Goal: Task Accomplishment & Management: Manage account settings

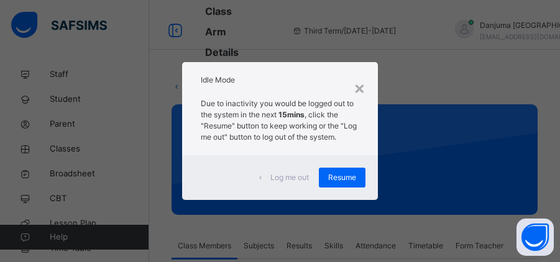
scroll to position [97, 0]
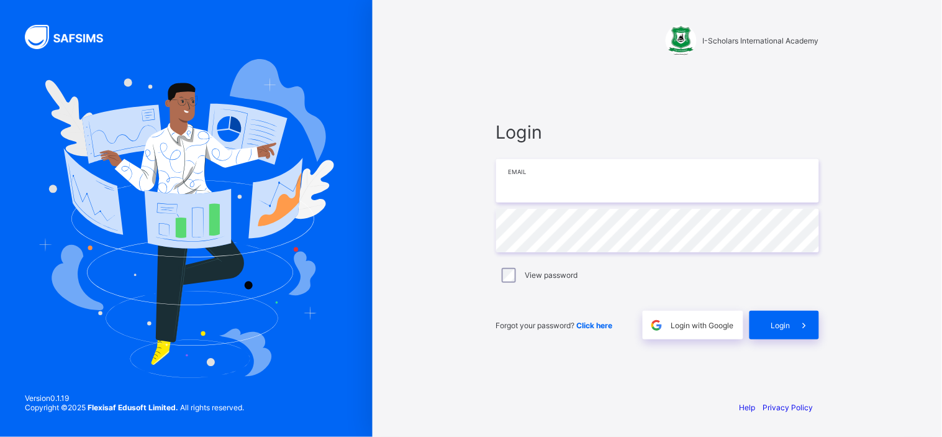
type input "**********"
click at [783, 327] on span "Login" at bounding box center [780, 324] width 19 height 9
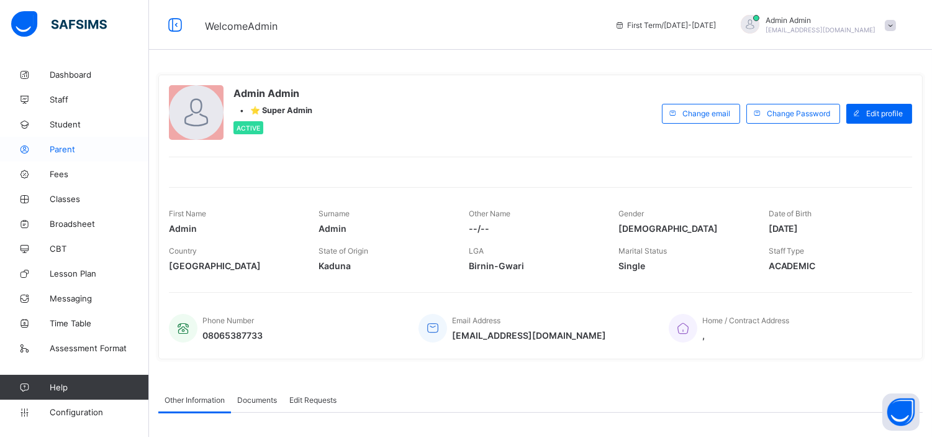
click at [66, 150] on span "Parent" at bounding box center [99, 149] width 99 height 10
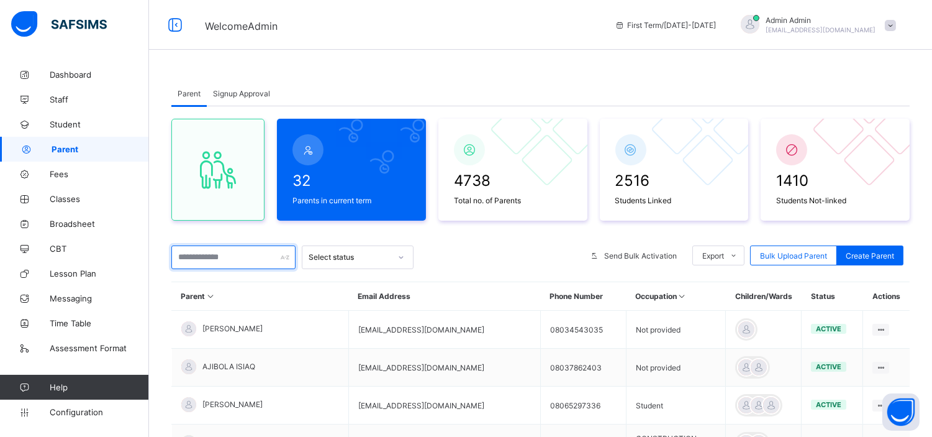
click at [252, 258] on input "text" at bounding box center [233, 257] width 124 height 24
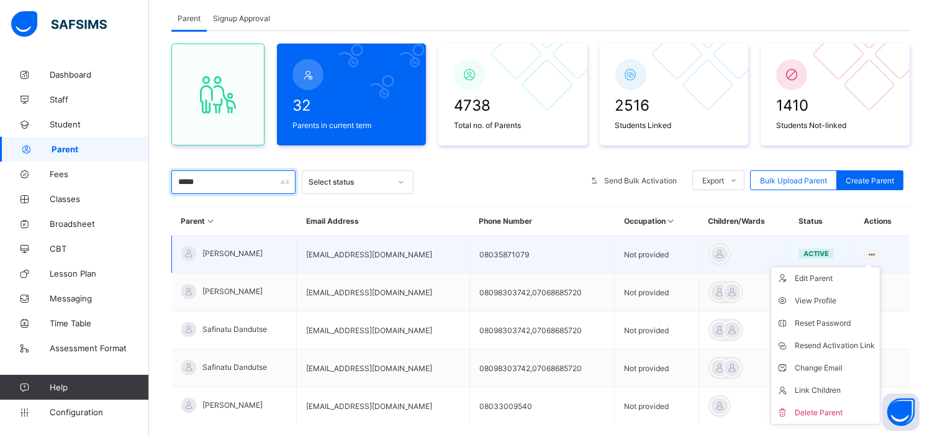
scroll to position [151, 0]
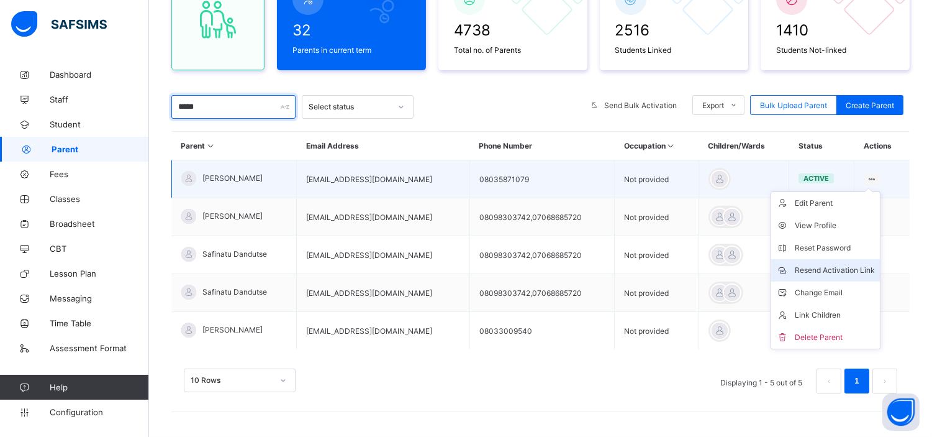
type input "*****"
click at [852, 270] on div "Resend Activation Link" at bounding box center [835, 270] width 80 height 12
click at [830, 268] on div "Resend Activation Link" at bounding box center [835, 270] width 80 height 12
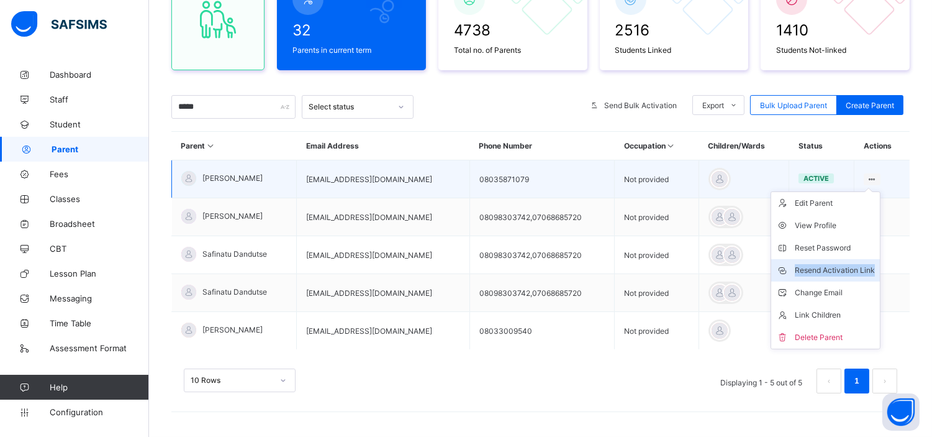
click at [830, 268] on div "Resend Activation Link" at bounding box center [835, 270] width 80 height 12
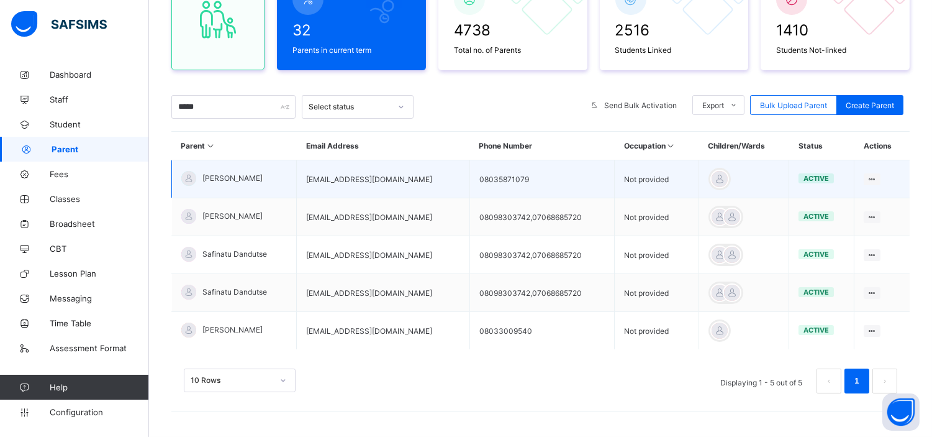
click at [245, 174] on span "[PERSON_NAME]" at bounding box center [232, 177] width 60 height 9
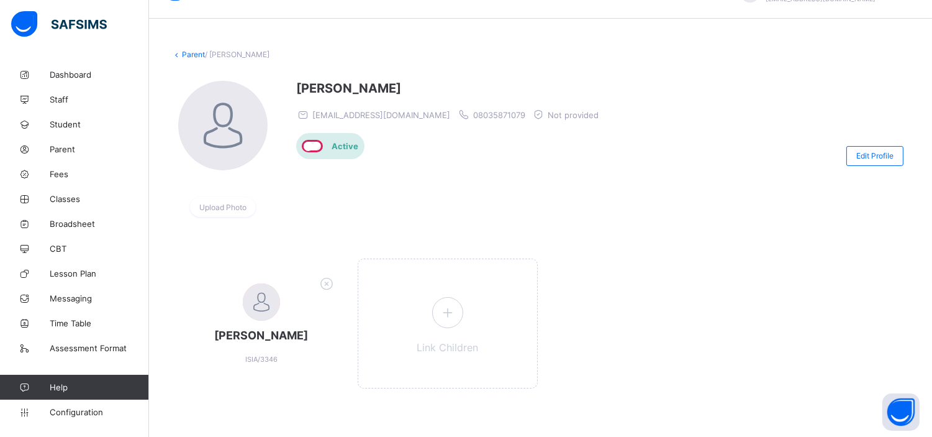
scroll to position [32, 0]
drag, startPoint x: 418, startPoint y: 113, endPoint x: 314, endPoint y: 109, distance: 103.8
click at [314, 109] on span "[EMAIL_ADDRESS][DOMAIN_NAME]" at bounding box center [381, 114] width 138 height 10
copy span "[EMAIL_ADDRESS][DOMAIN_NAME]"
click at [660, 107] on div at bounding box center [725, 154] width 229 height 150
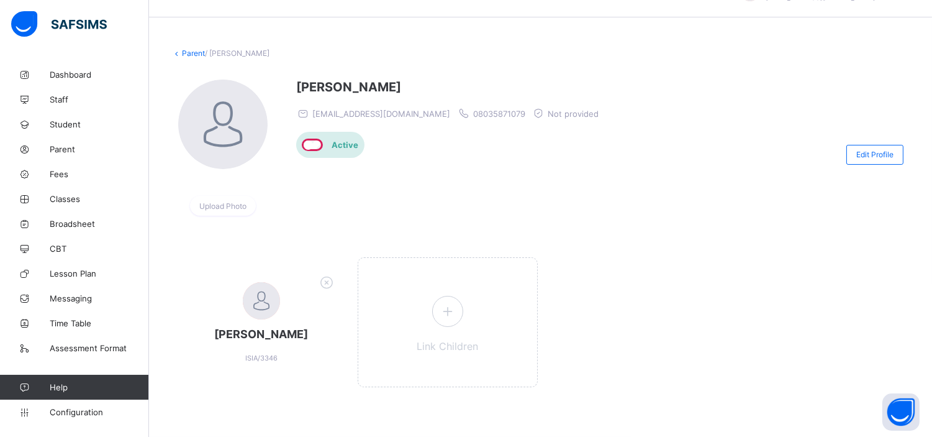
click at [193, 50] on link "Parent" at bounding box center [193, 52] width 23 height 9
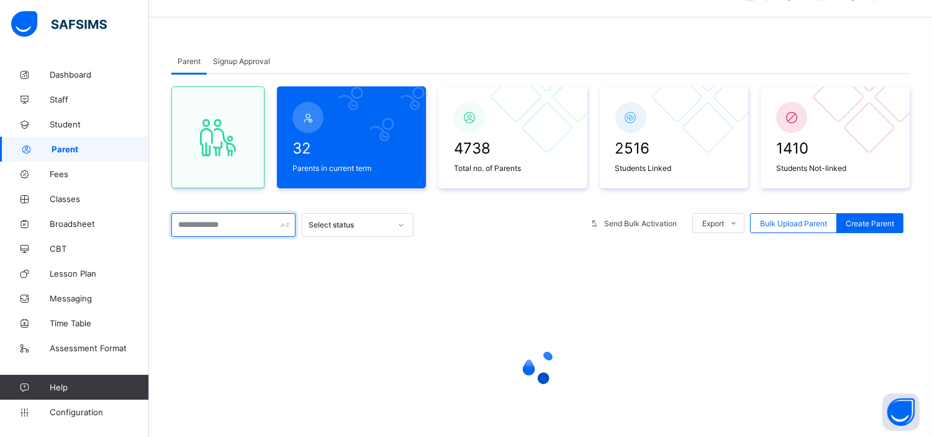
click at [253, 225] on input "text" at bounding box center [233, 225] width 124 height 24
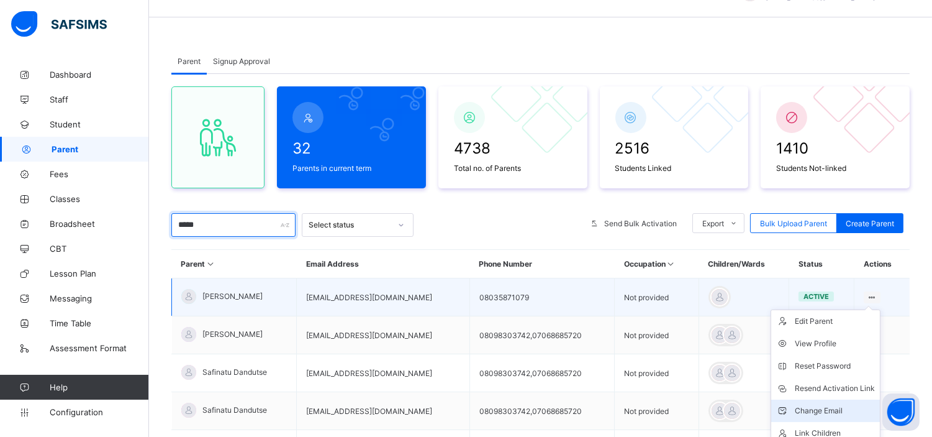
type input "*****"
click at [839, 409] on div "Change Email" at bounding box center [835, 410] width 80 height 12
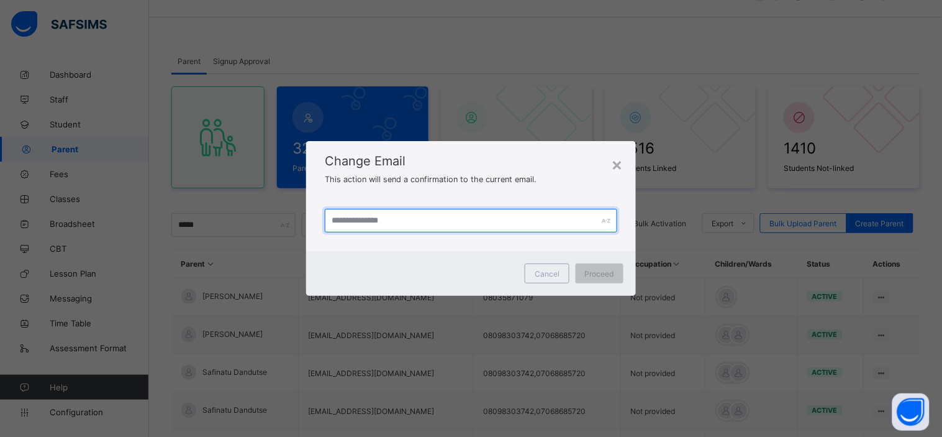
click at [413, 219] on input "text" at bounding box center [471, 221] width 293 height 24
paste input "**********"
type input "**********"
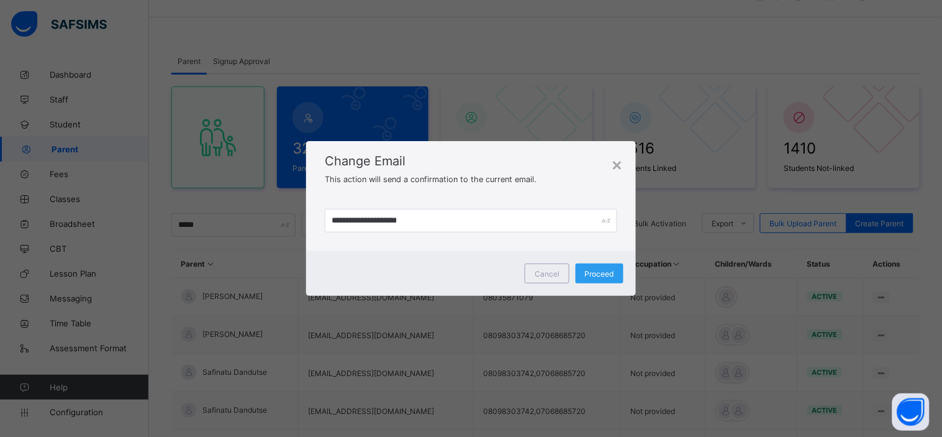
click at [598, 269] on span "Proceed" at bounding box center [599, 273] width 29 height 9
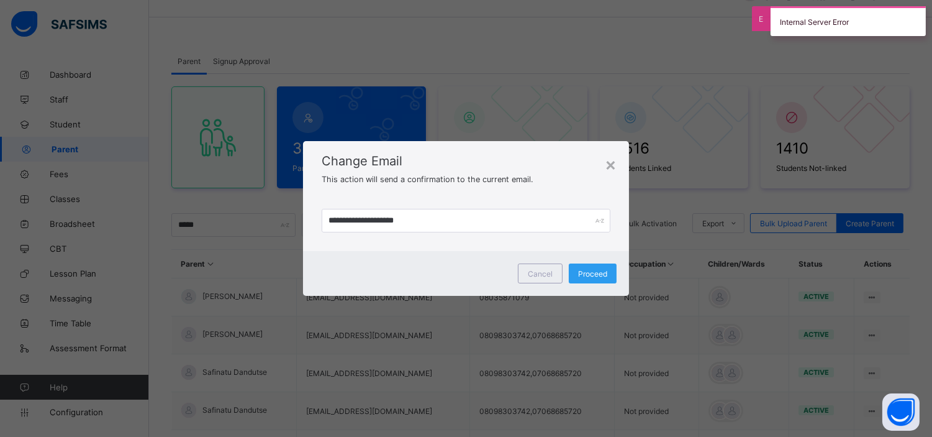
click at [599, 274] on span "Proceed" at bounding box center [592, 273] width 29 height 9
click at [538, 268] on div "Cancel" at bounding box center [540, 273] width 45 height 20
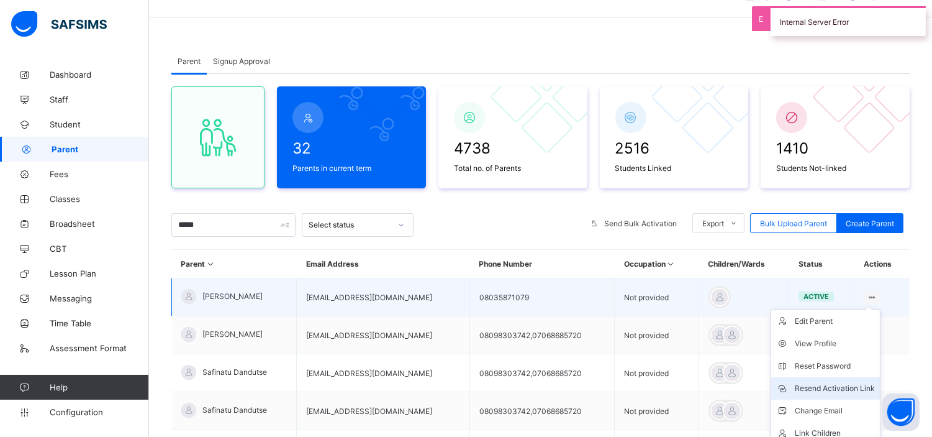
click at [843, 388] on div "Resend Activation Link" at bounding box center [835, 388] width 80 height 12
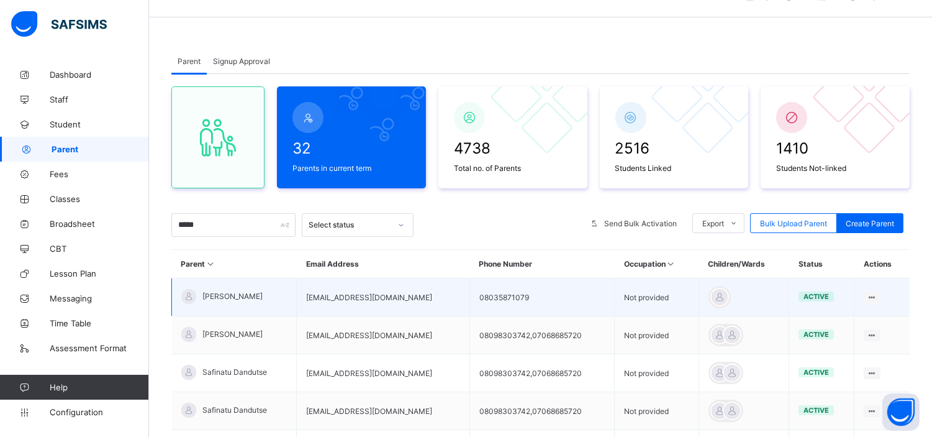
click at [252, 294] on span "[PERSON_NAME]" at bounding box center [232, 295] width 60 height 9
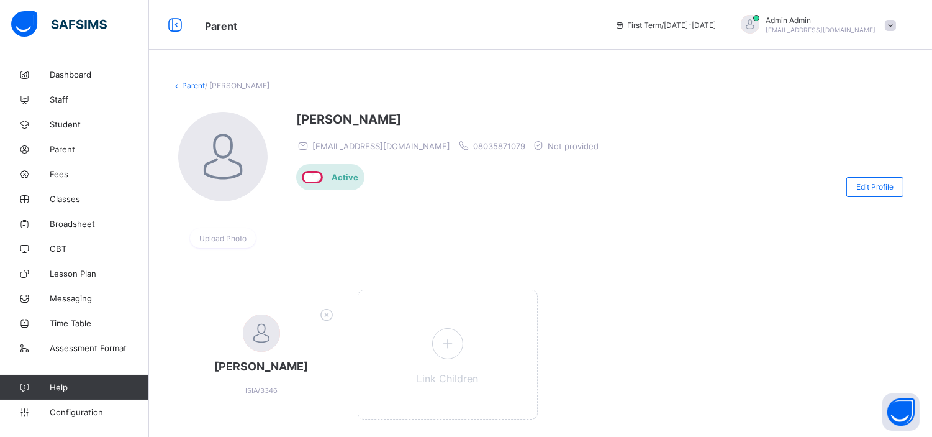
click at [194, 84] on link "Parent" at bounding box center [193, 85] width 23 height 9
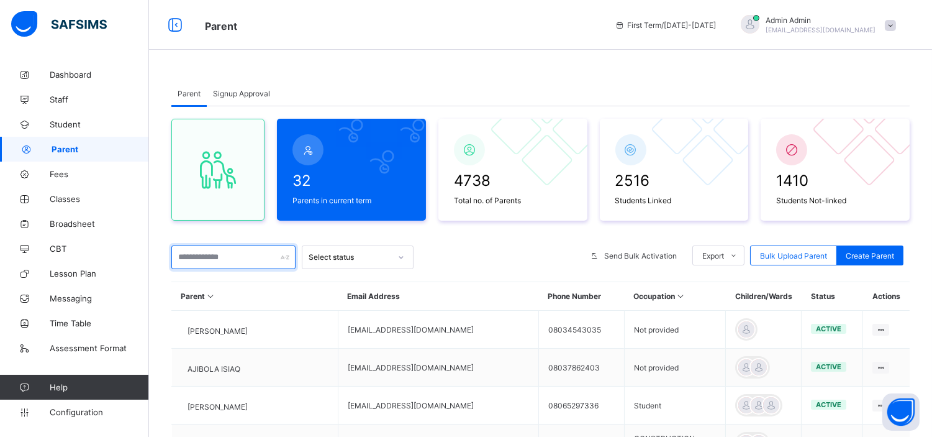
click at [272, 250] on input "text" at bounding box center [233, 257] width 124 height 24
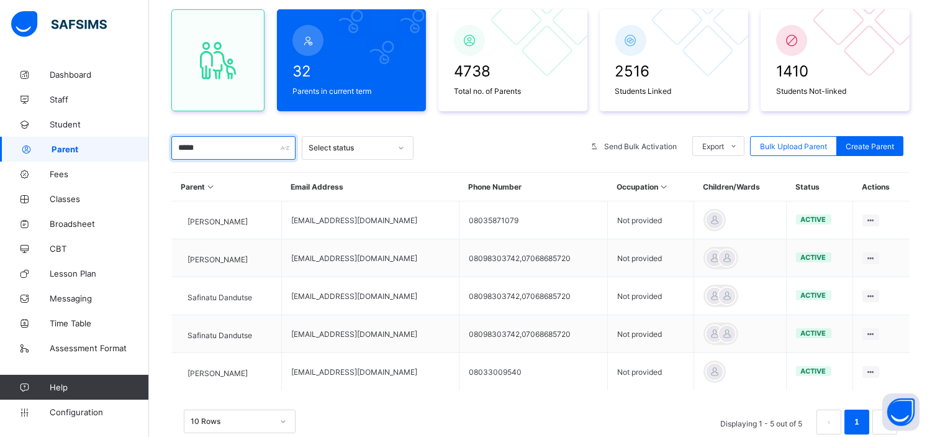
scroll to position [110, 0]
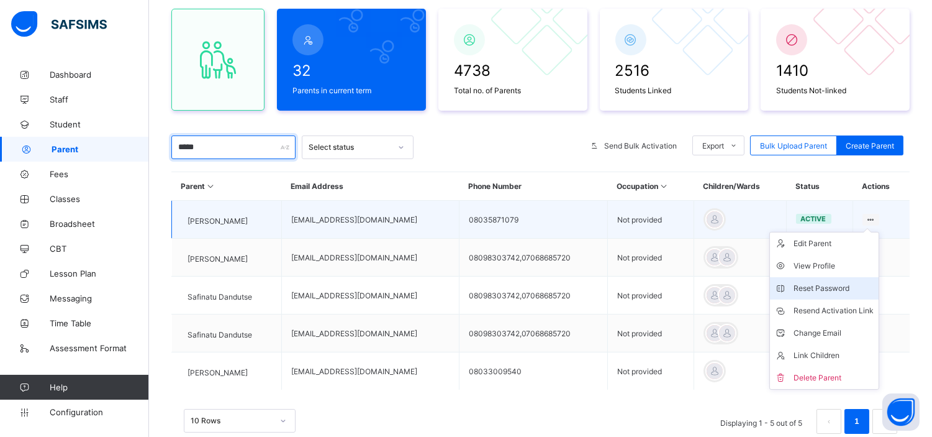
type input "*****"
click at [854, 284] on div "Reset Password" at bounding box center [834, 288] width 80 height 12
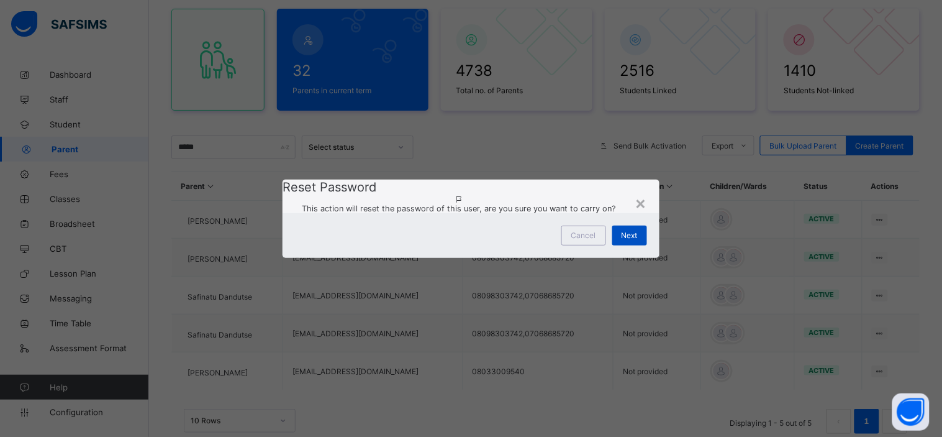
click at [642, 245] on div "Next" at bounding box center [629, 235] width 35 height 20
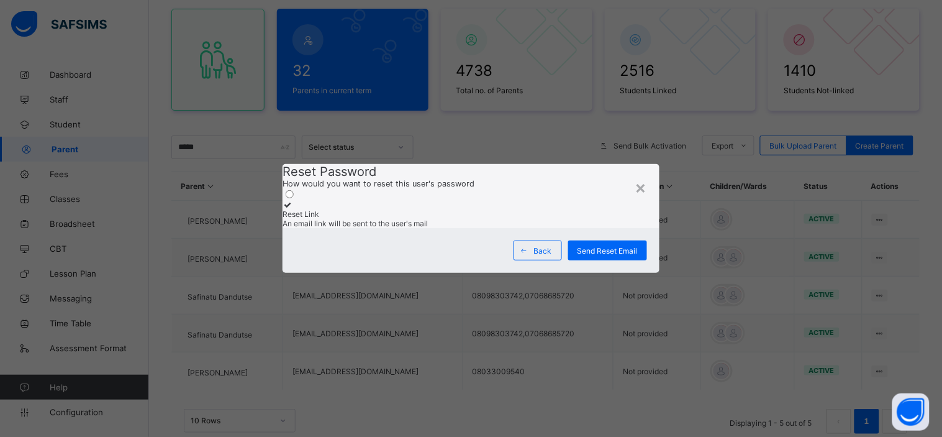
click at [365, 209] on div "Reset Link" at bounding box center [471, 213] width 377 height 9
click at [627, 255] on span "Send Reset Email" at bounding box center [608, 250] width 60 height 9
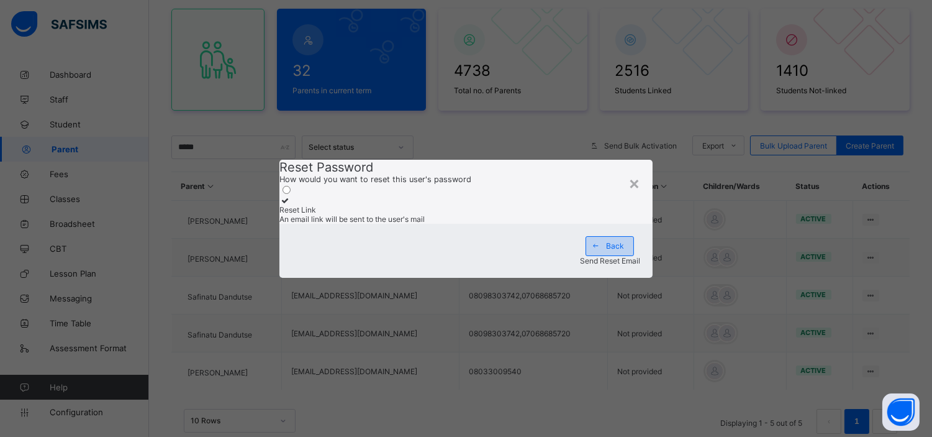
click at [606, 250] on span "Back" at bounding box center [615, 245] width 18 height 9
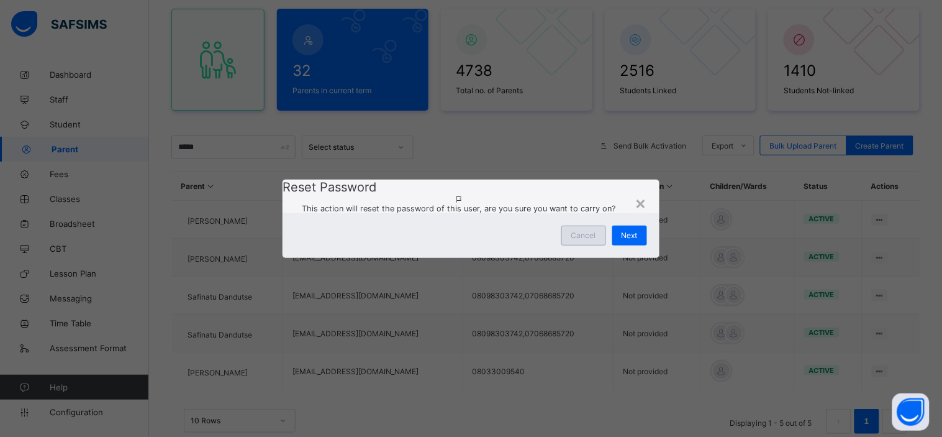
click at [588, 240] on span "Cancel" at bounding box center [583, 234] width 25 height 9
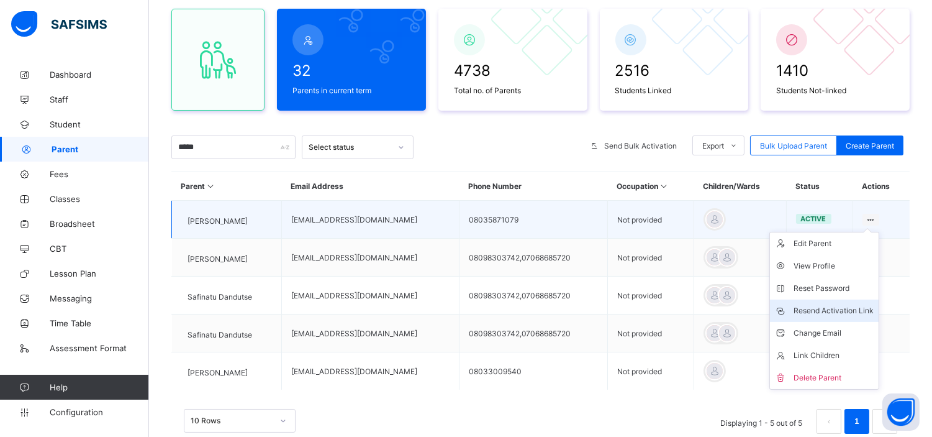
click at [858, 311] on div "Resend Activation Link" at bounding box center [834, 310] width 80 height 12
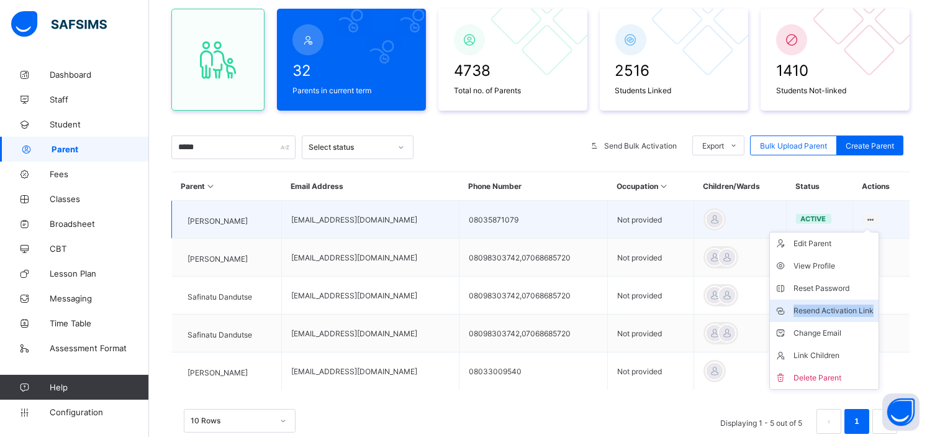
click at [858, 311] on div "Resend Activation Link" at bounding box center [834, 310] width 80 height 12
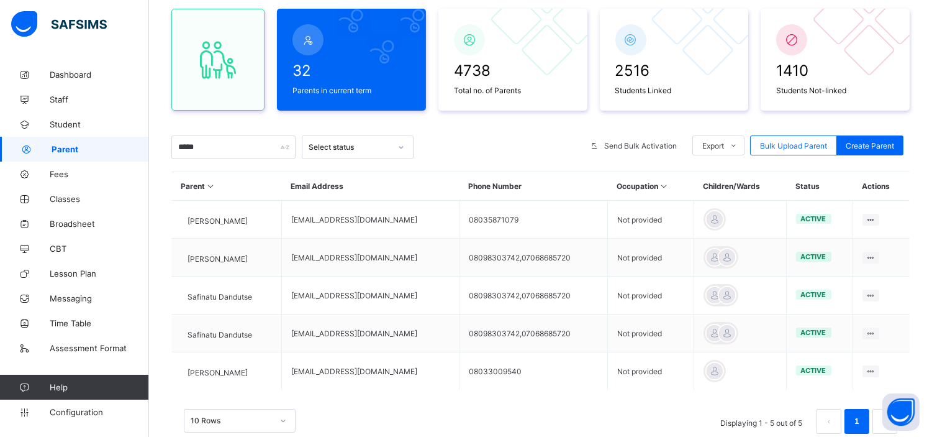
scroll to position [0, 0]
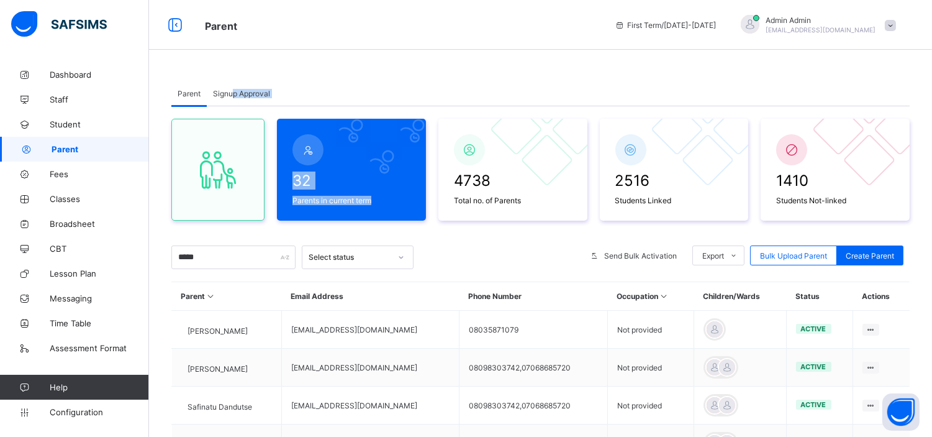
drag, startPoint x: 494, startPoint y: 5, endPoint x: 234, endPoint y: -35, distance: 262.7
click at [234, 0] on html "Parent First Term / [DATE]-[DATE] Admin Admin [EMAIL_ADDRESS][DOMAIN_NAME] Dash…" at bounding box center [466, 293] width 932 height 587
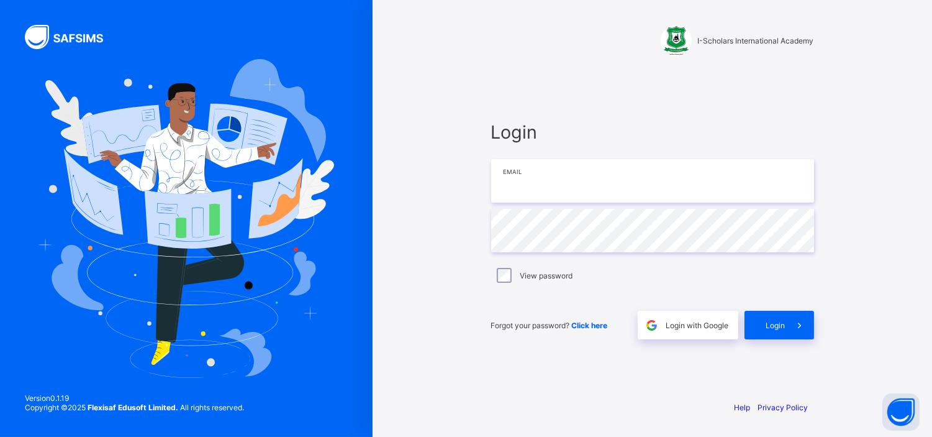
type input "**********"
